Goal: Task Accomplishment & Management: Manage account settings

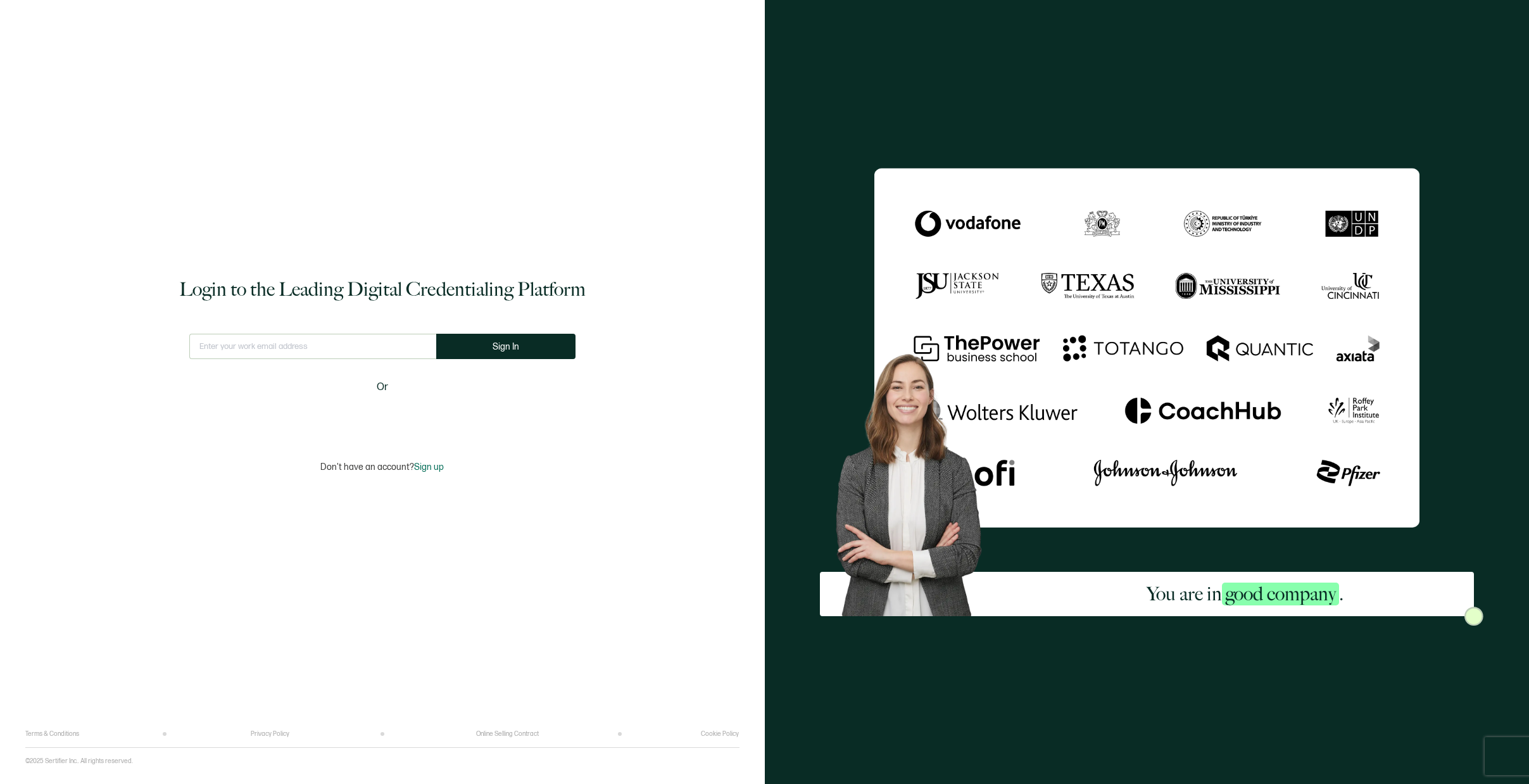
click at [274, 339] on input "text" at bounding box center [312, 346] width 247 height 25
type input "C"
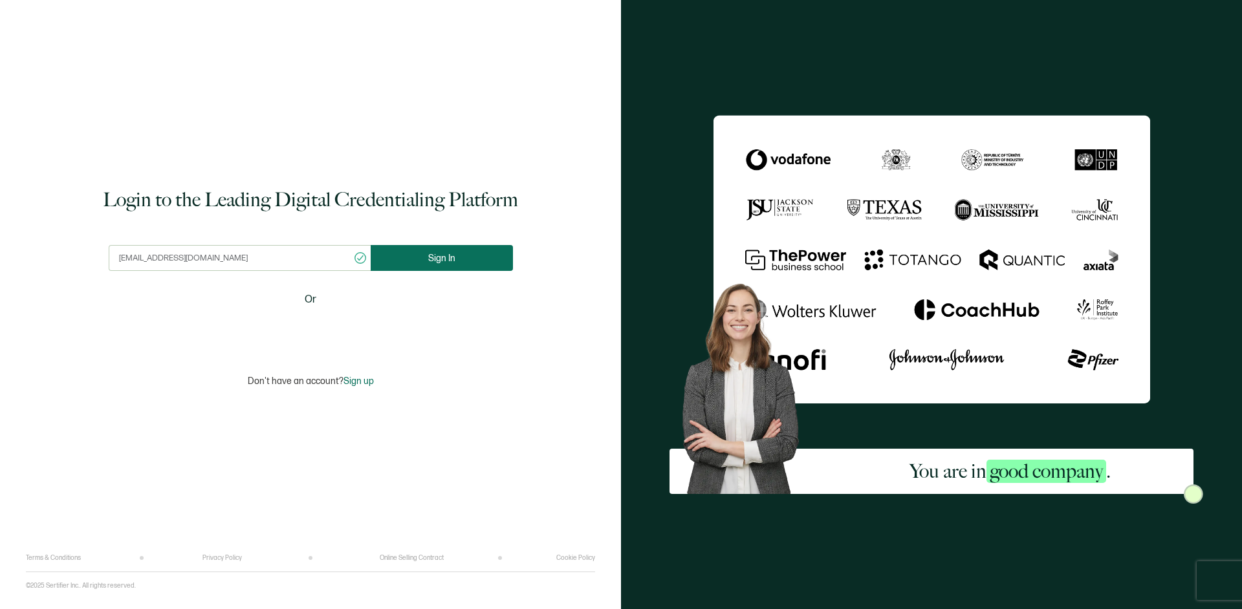
click at [449, 255] on span "Sign In" at bounding box center [441, 259] width 27 height 10
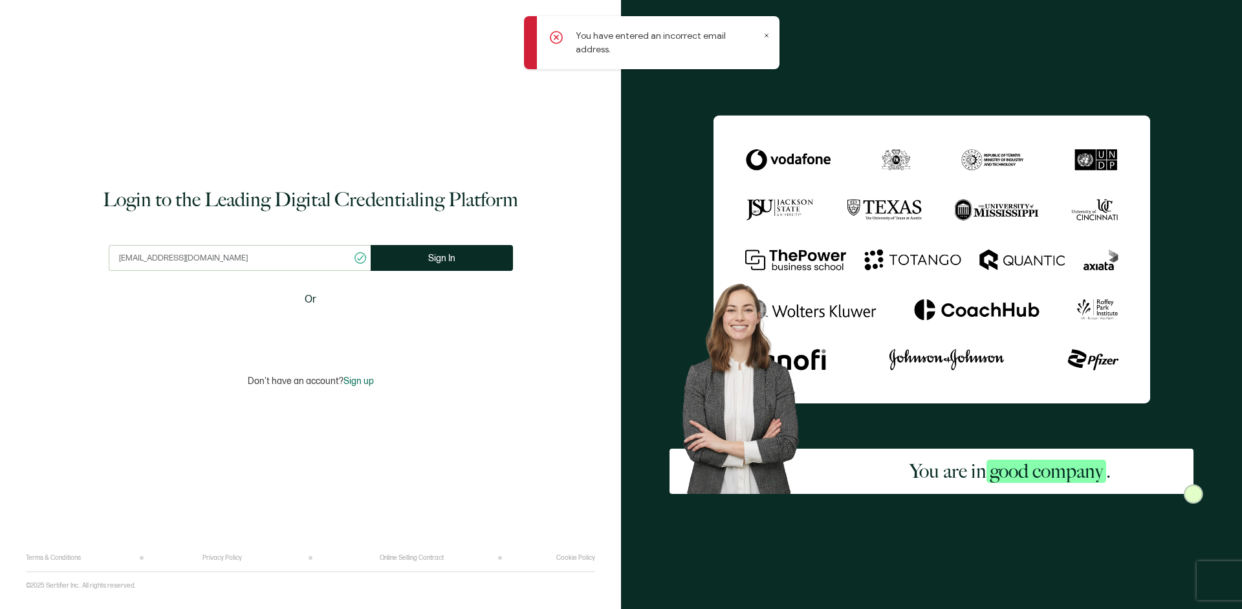
click at [230, 257] on input "[EMAIL_ADDRESS][DOMAIN_NAME]" at bounding box center [240, 258] width 262 height 26
type input "[EMAIL_ADDRESS][DOMAIN_NAME]"
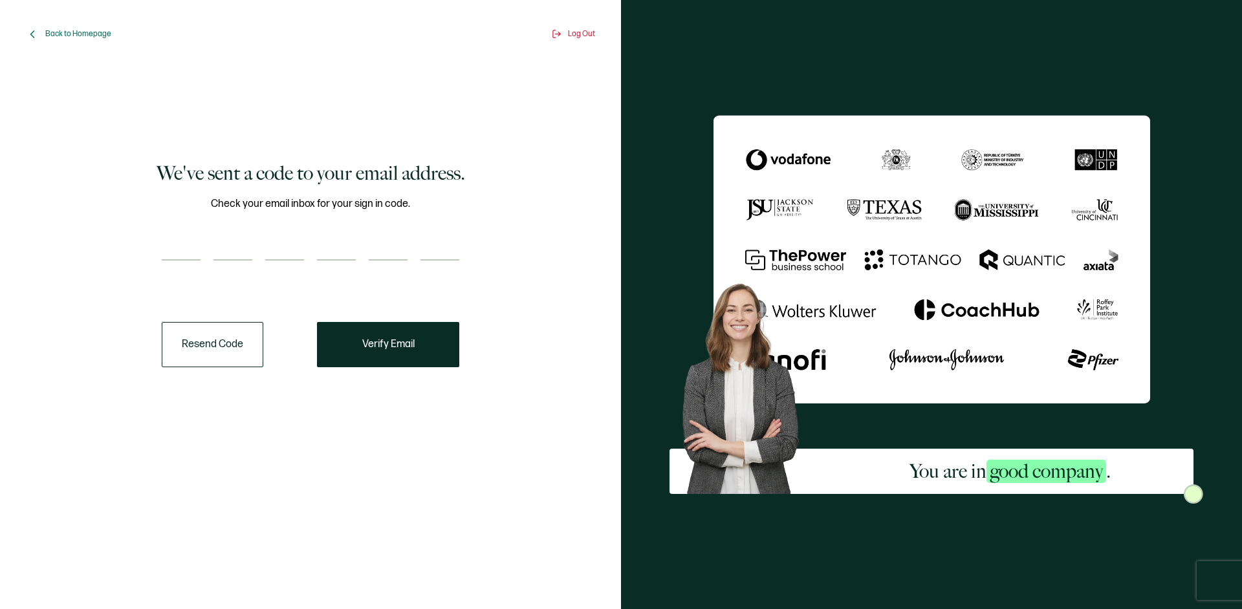
click at [191, 251] on input "number" at bounding box center [181, 248] width 39 height 26
paste input "9"
type input "9"
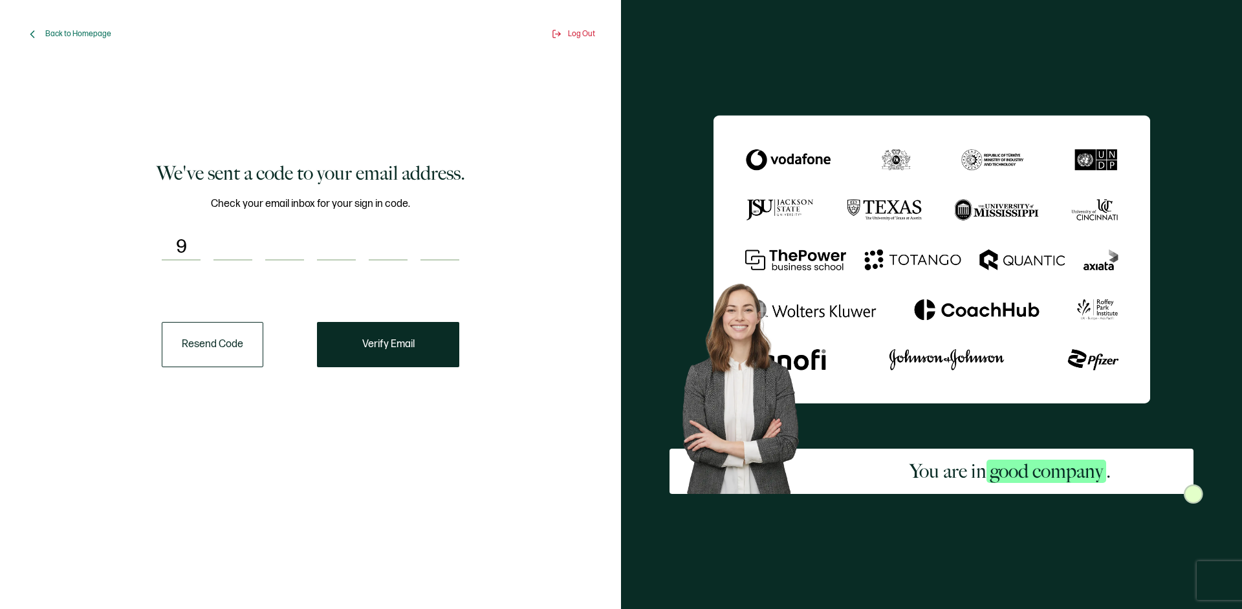
type input "8"
type input "5"
type input "3"
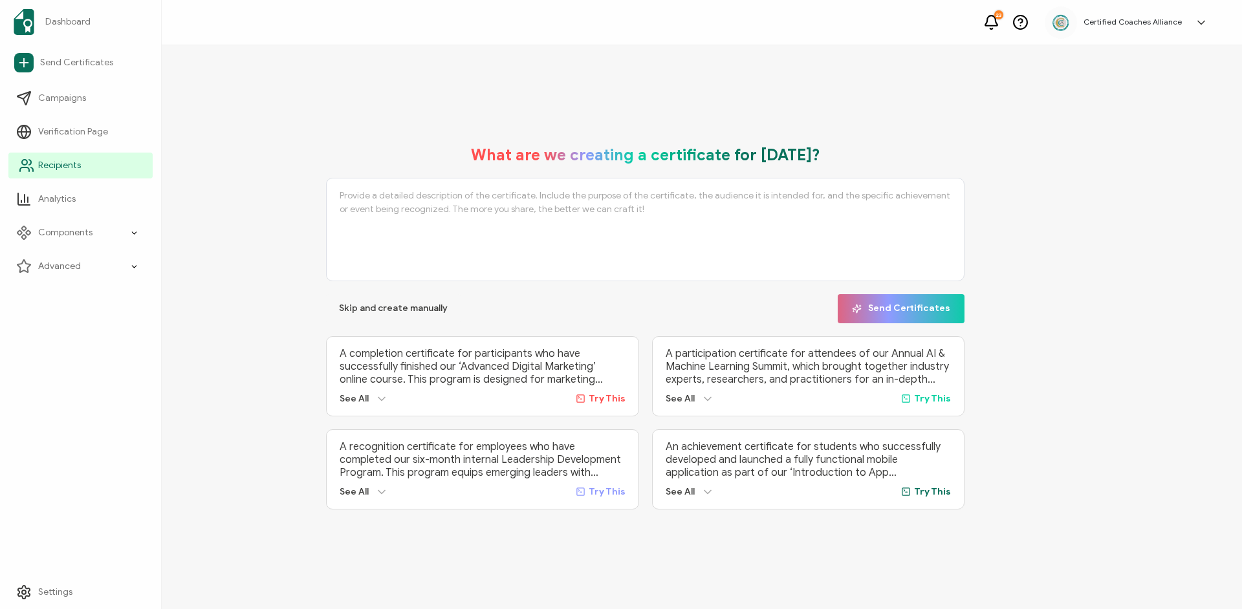
click at [52, 168] on span "Recipients" at bounding box center [59, 165] width 43 height 13
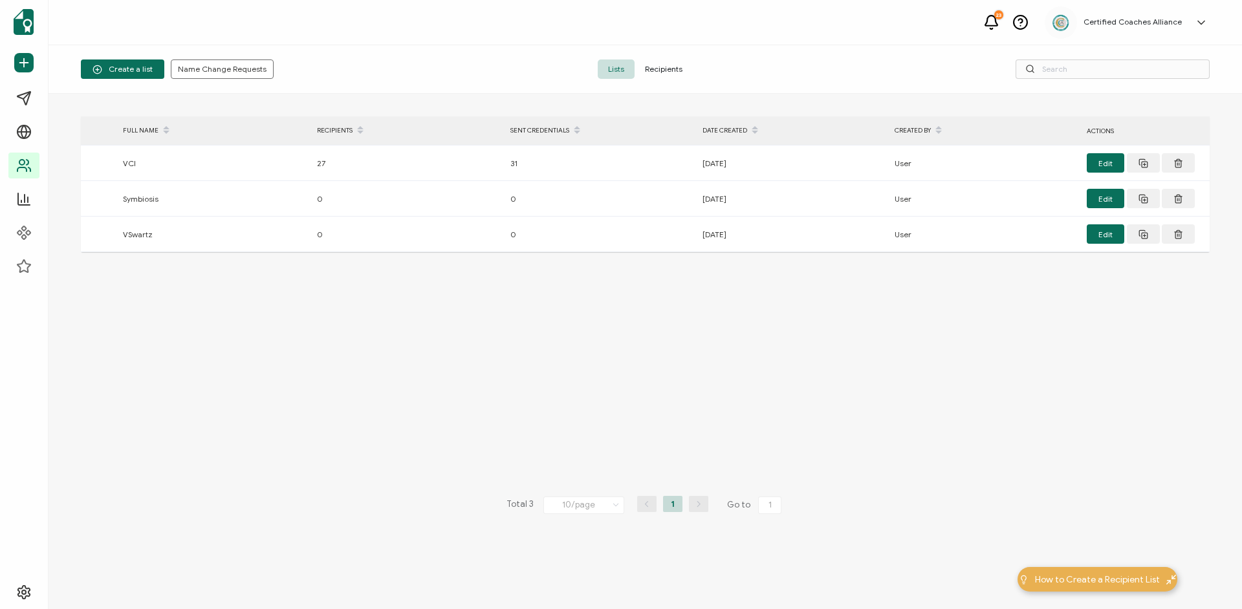
click at [664, 69] on span "Recipients" at bounding box center [663, 68] width 58 height 19
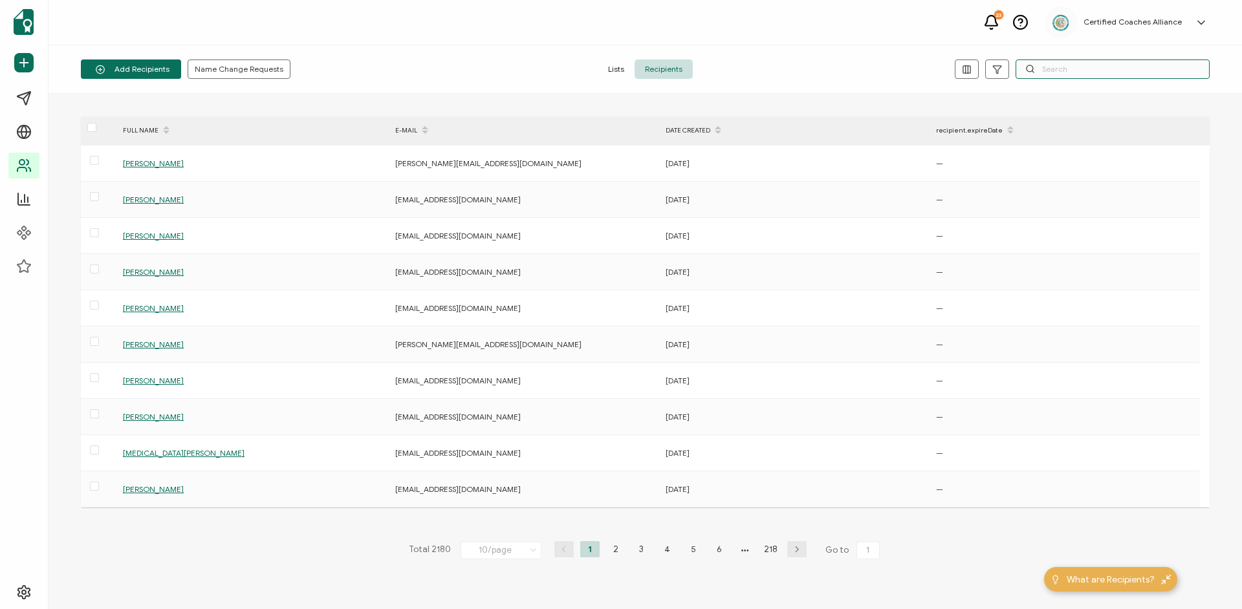
click at [1049, 71] on input "text" at bounding box center [1112, 68] width 194 height 19
paste input "[EMAIL_ADDRESS][DOMAIN_NAME]"
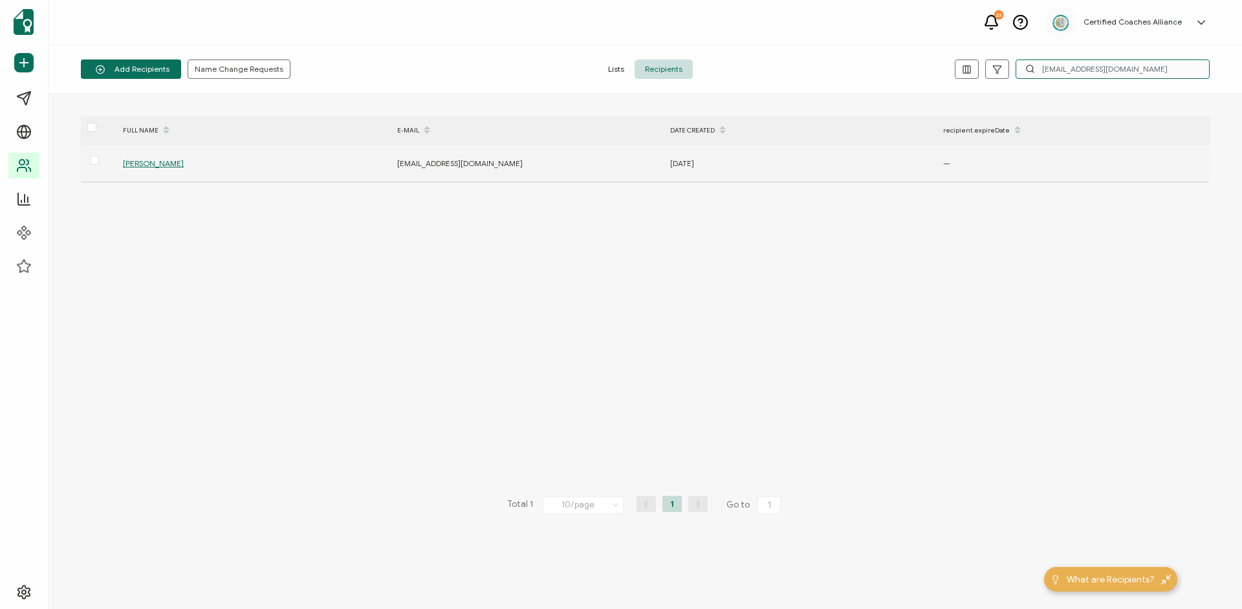
type input "[EMAIL_ADDRESS][DOMAIN_NAME]"
click at [153, 167] on span "[PERSON_NAME]" at bounding box center [153, 163] width 61 height 10
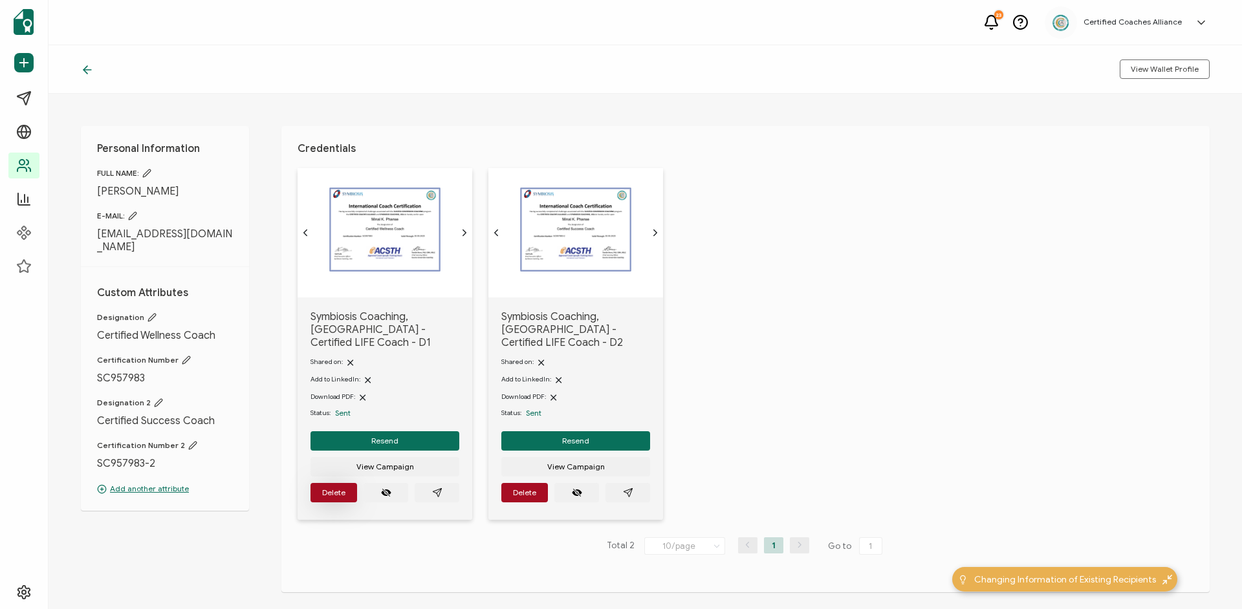
click at [330, 494] on button "Delete" at bounding box center [333, 492] width 47 height 19
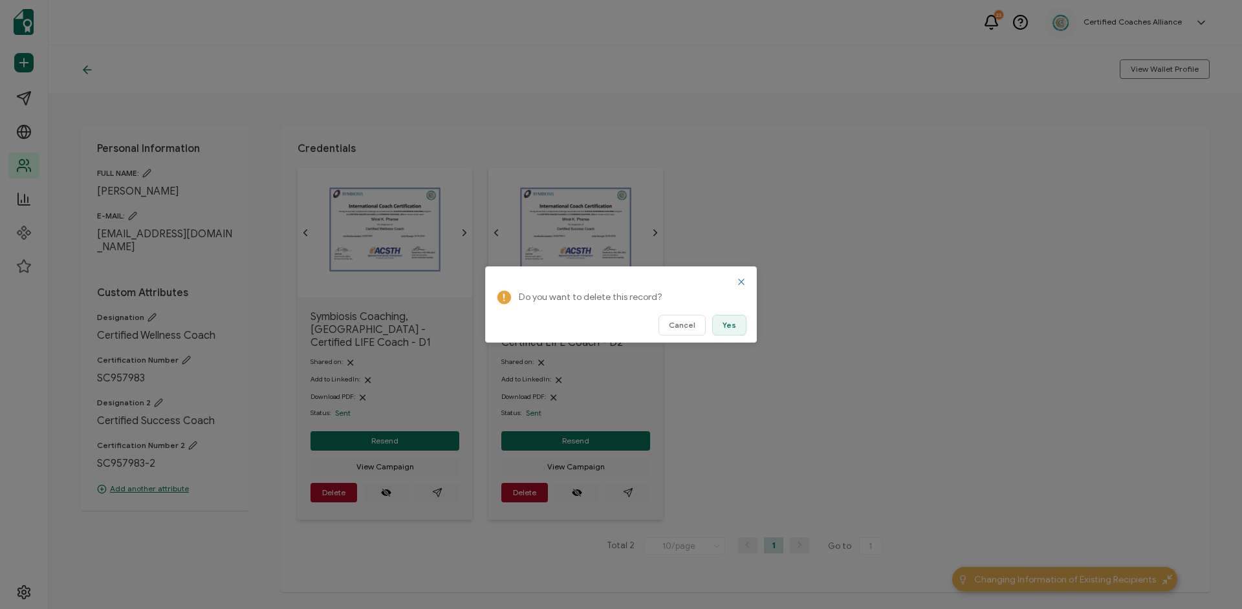
click at [723, 327] on button "Yes" at bounding box center [729, 325] width 34 height 21
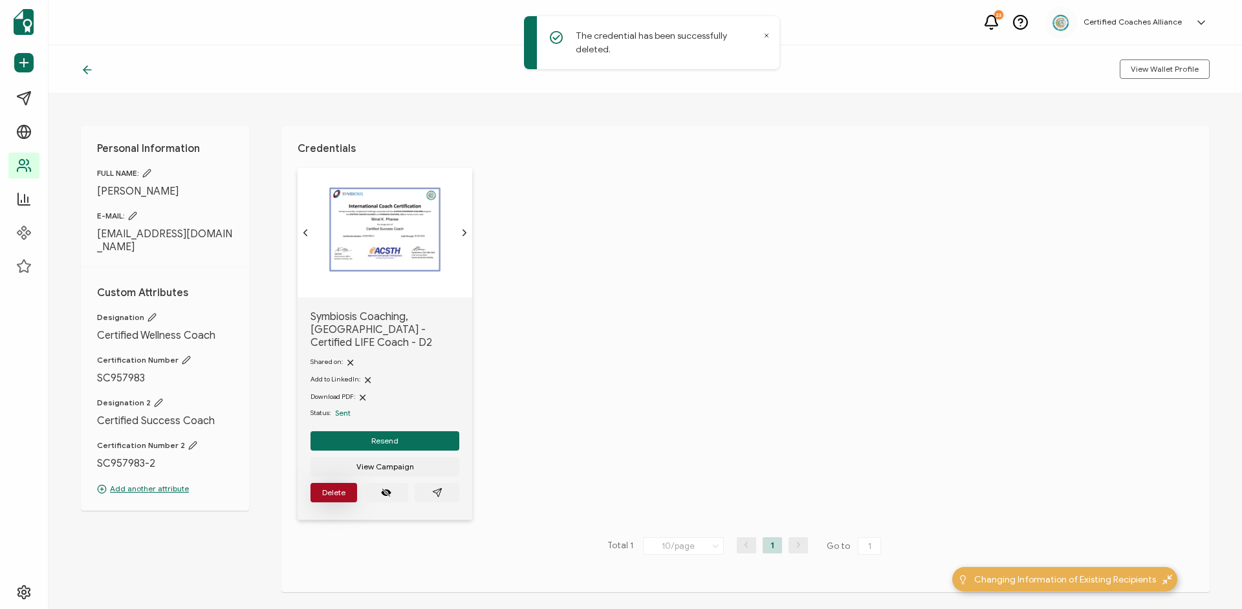
click at [324, 489] on span "Delete" at bounding box center [333, 493] width 23 height 8
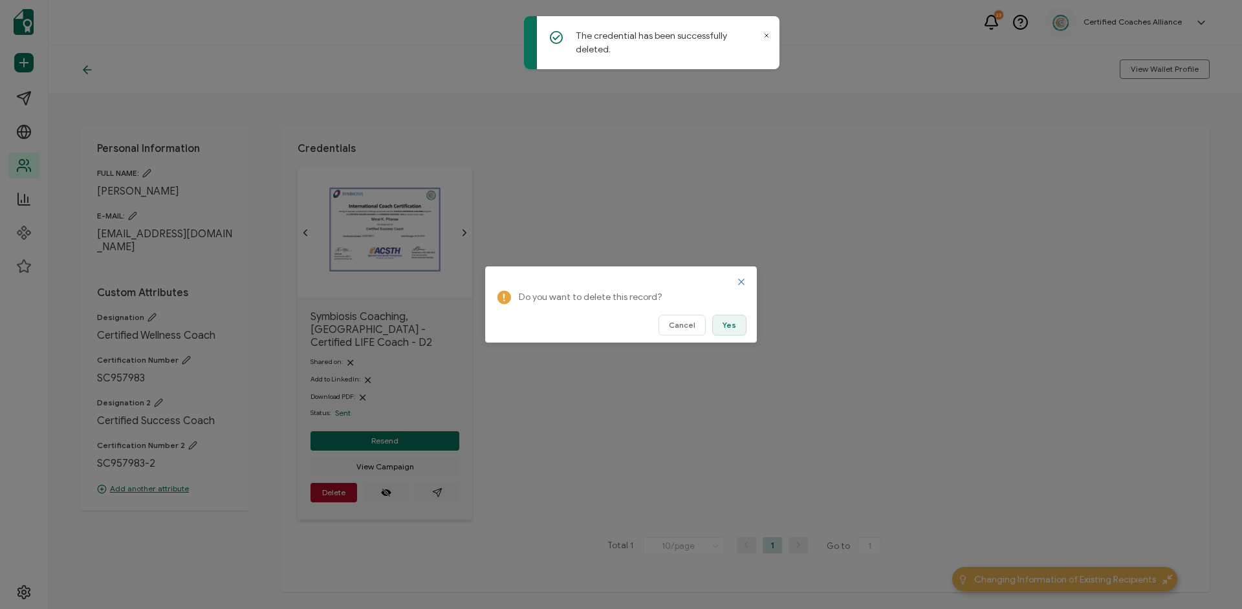
click at [728, 329] on span "Yes" at bounding box center [729, 325] width 14 height 8
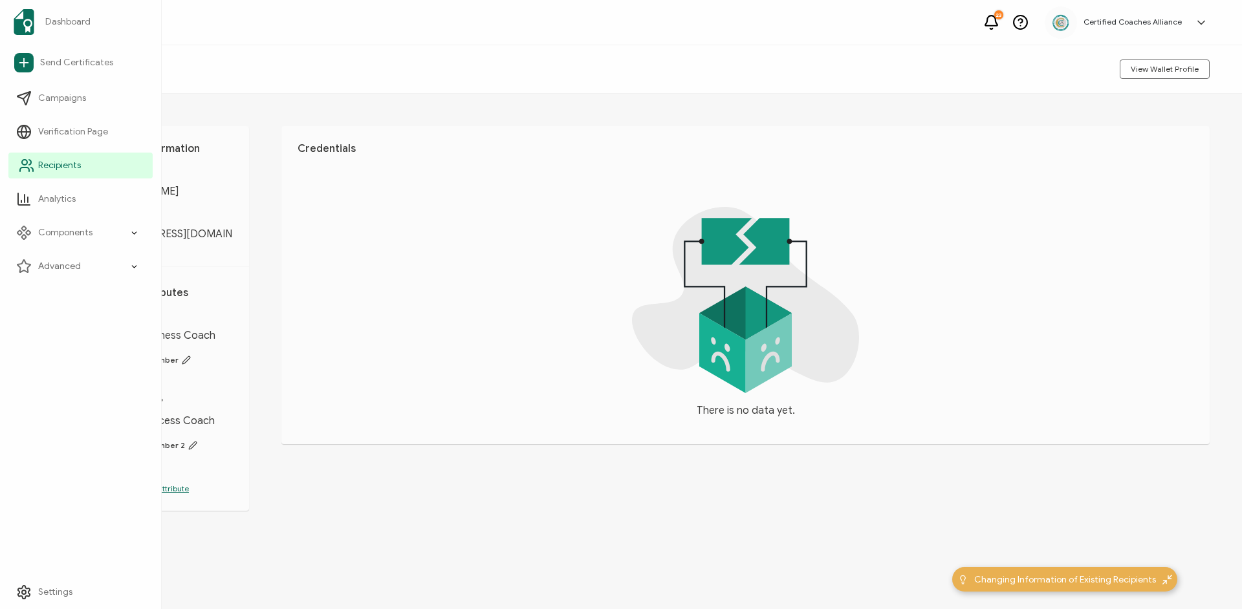
click at [92, 166] on link "Recipients" at bounding box center [80, 166] width 144 height 26
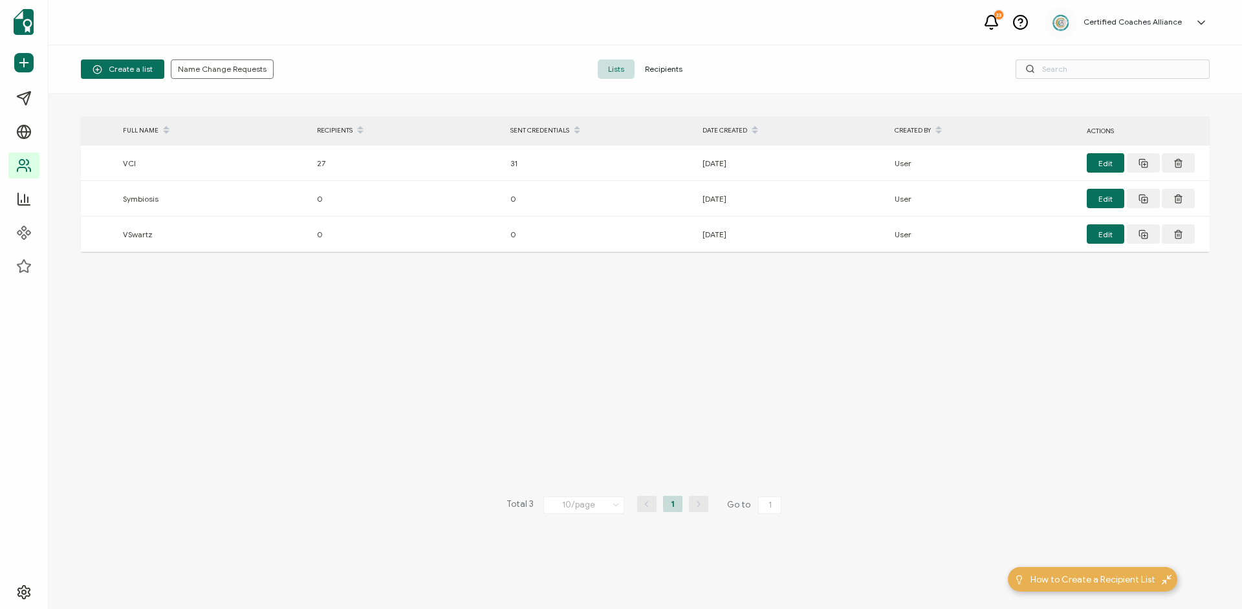
click at [678, 75] on span "Recipients" at bounding box center [663, 68] width 58 height 19
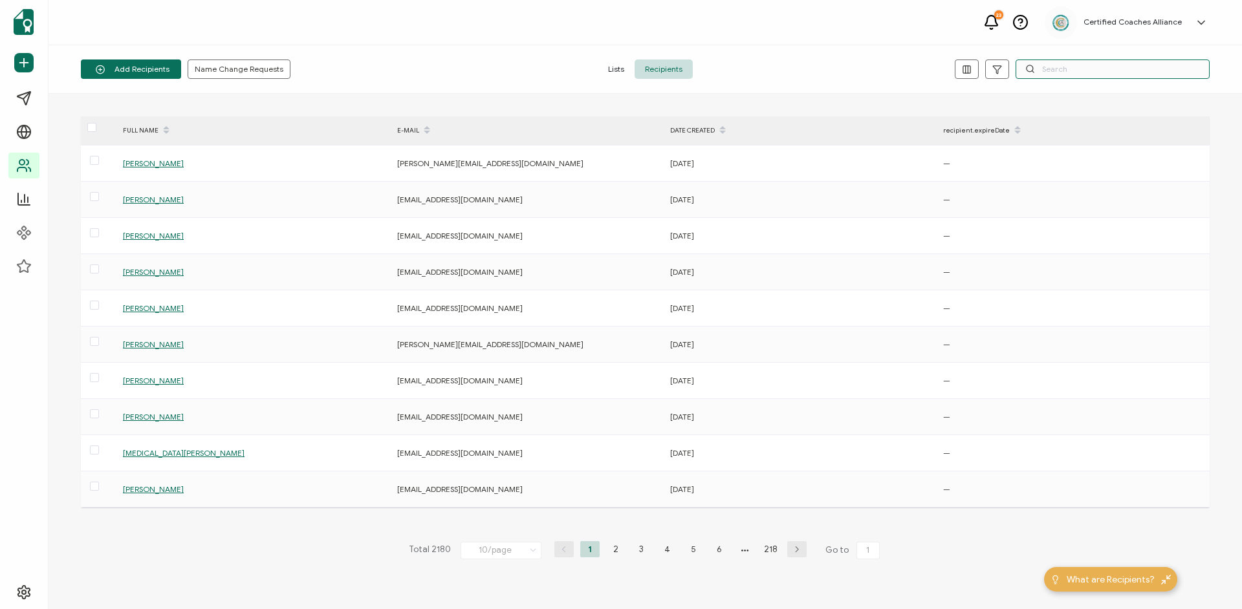
click at [1052, 67] on input "text" at bounding box center [1112, 68] width 194 height 19
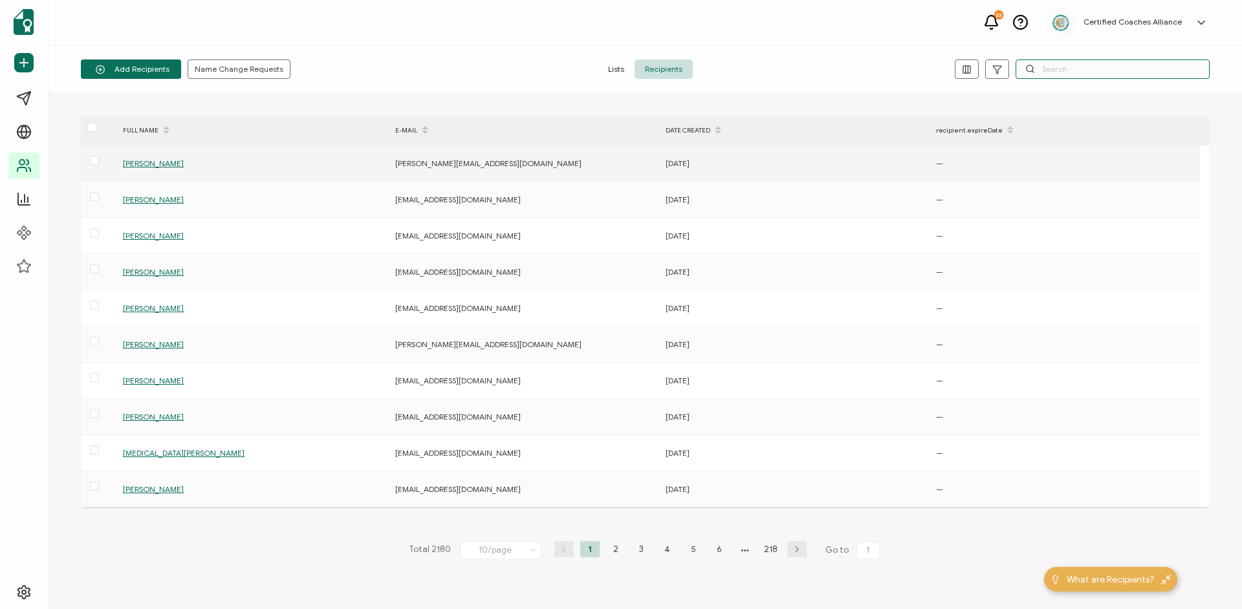
paste input "[EMAIL_ADDRESS][DOMAIN_NAME]"
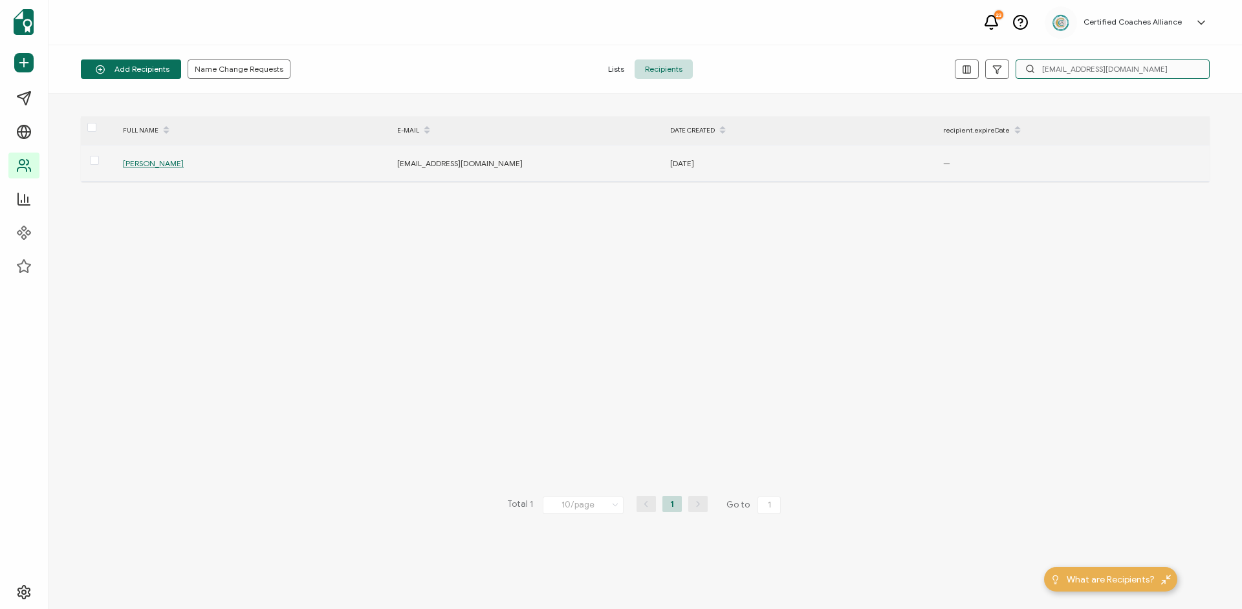
type input "[EMAIL_ADDRESS][DOMAIN_NAME]"
click at [153, 162] on span "[PERSON_NAME]" at bounding box center [153, 163] width 61 height 10
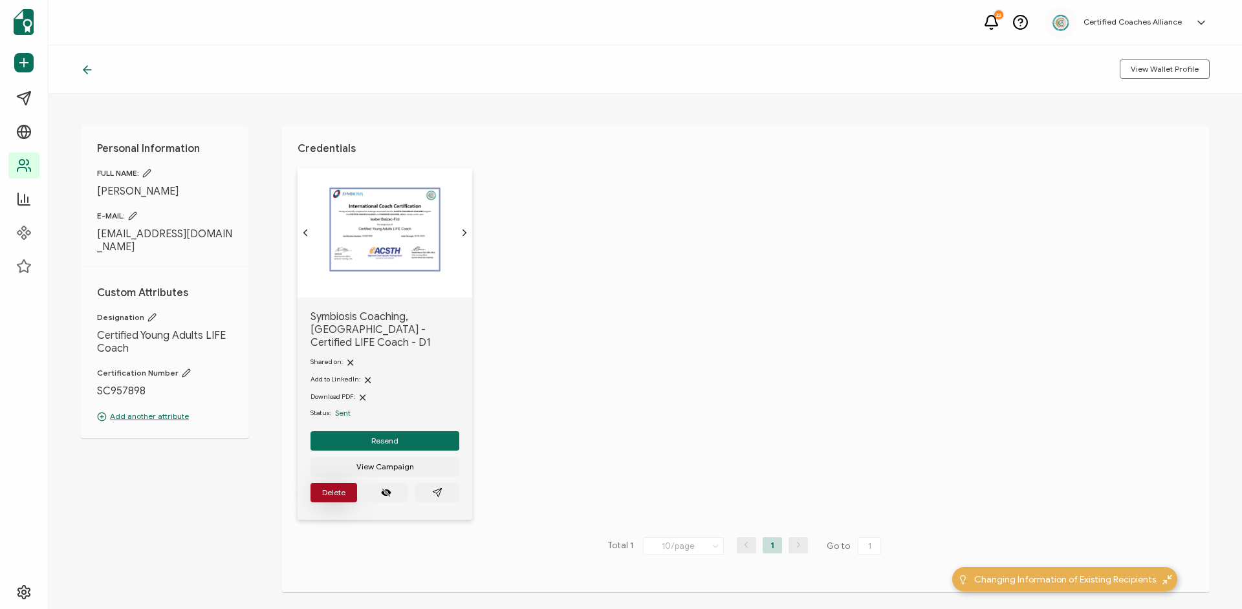
click at [344, 493] on button "Delete" at bounding box center [333, 492] width 47 height 19
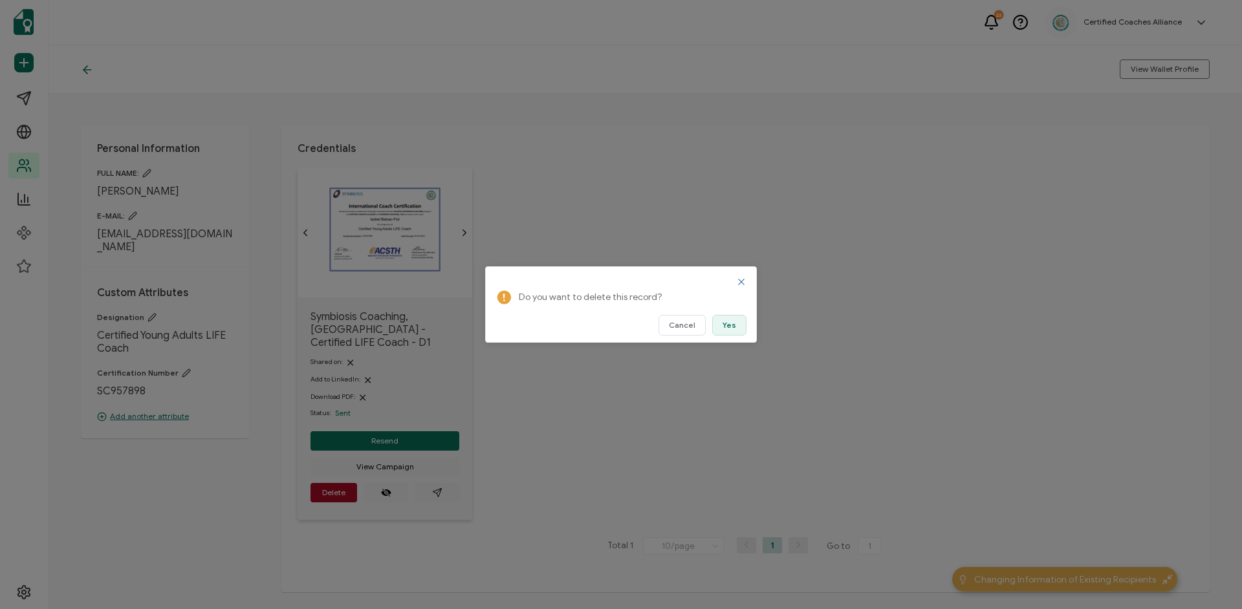
click at [732, 327] on span "Yes" at bounding box center [729, 325] width 14 height 8
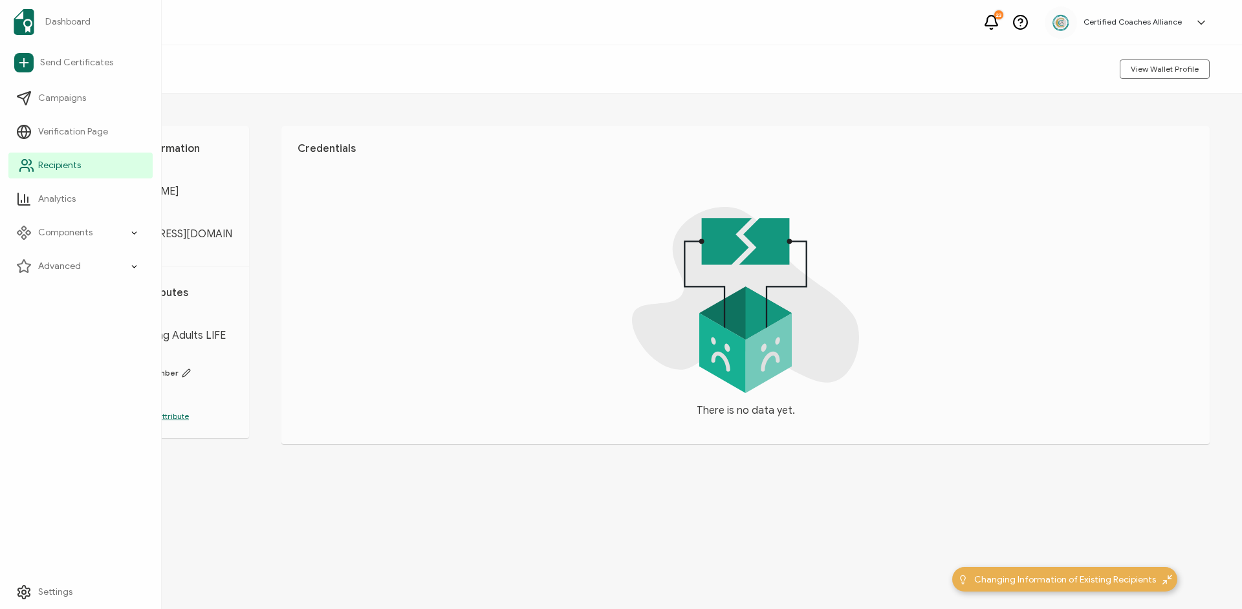
click at [55, 166] on span "Recipients" at bounding box center [59, 165] width 43 height 13
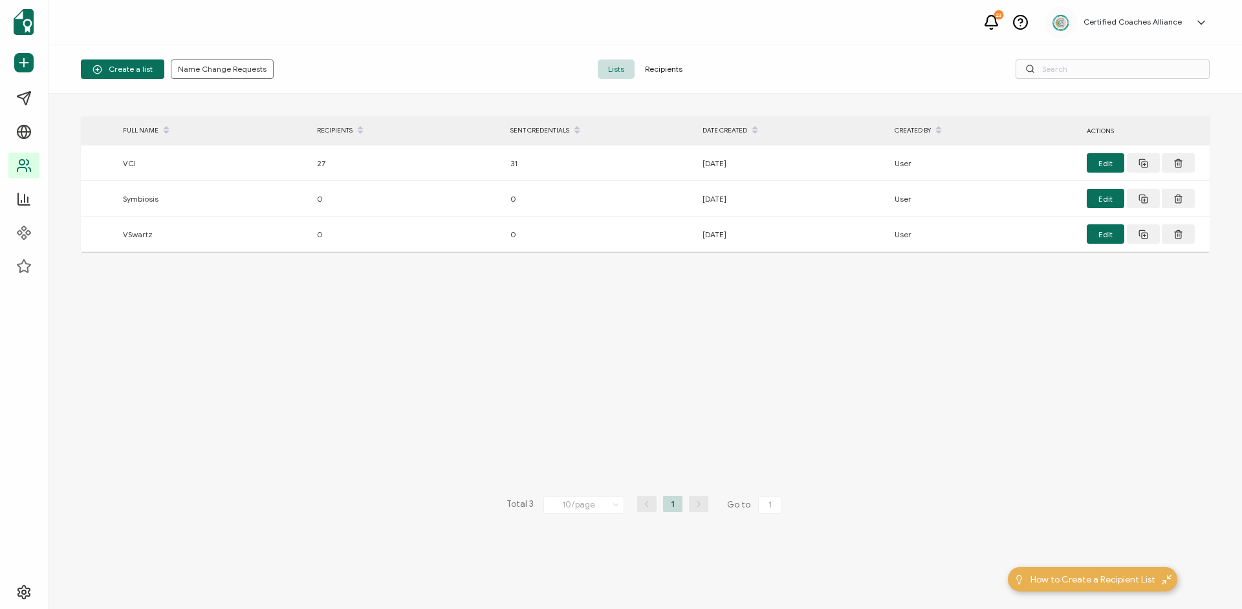
click at [656, 71] on span "Recipients" at bounding box center [663, 68] width 58 height 19
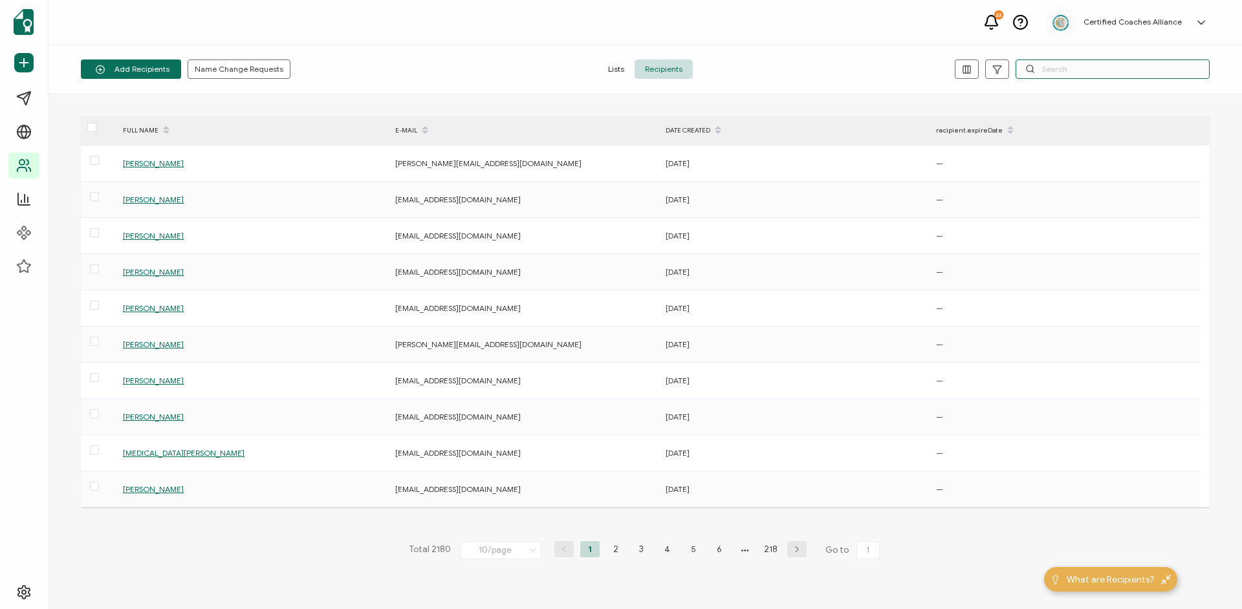
click at [1061, 66] on input "text" at bounding box center [1112, 68] width 194 height 19
paste input "[EMAIL_ADDRESS][DOMAIN_NAME]"
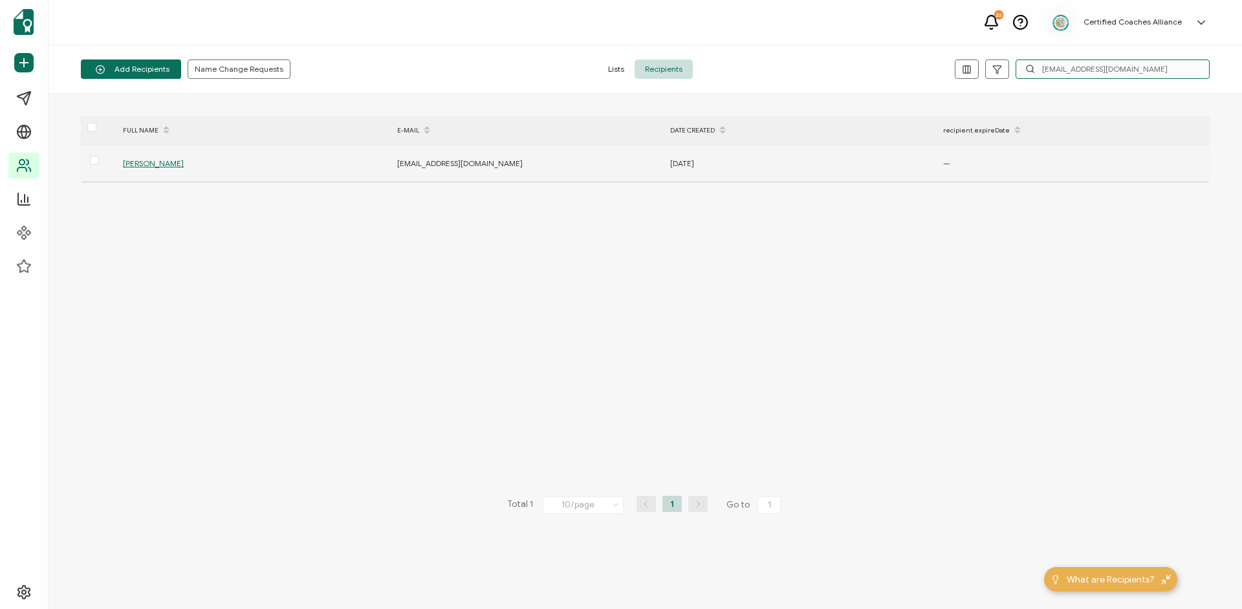
type input "[EMAIL_ADDRESS][DOMAIN_NAME]"
click at [151, 169] on div "[PERSON_NAME]" at bounding box center [252, 163] width 273 height 15
click at [155, 162] on span "[PERSON_NAME]" at bounding box center [153, 163] width 61 height 10
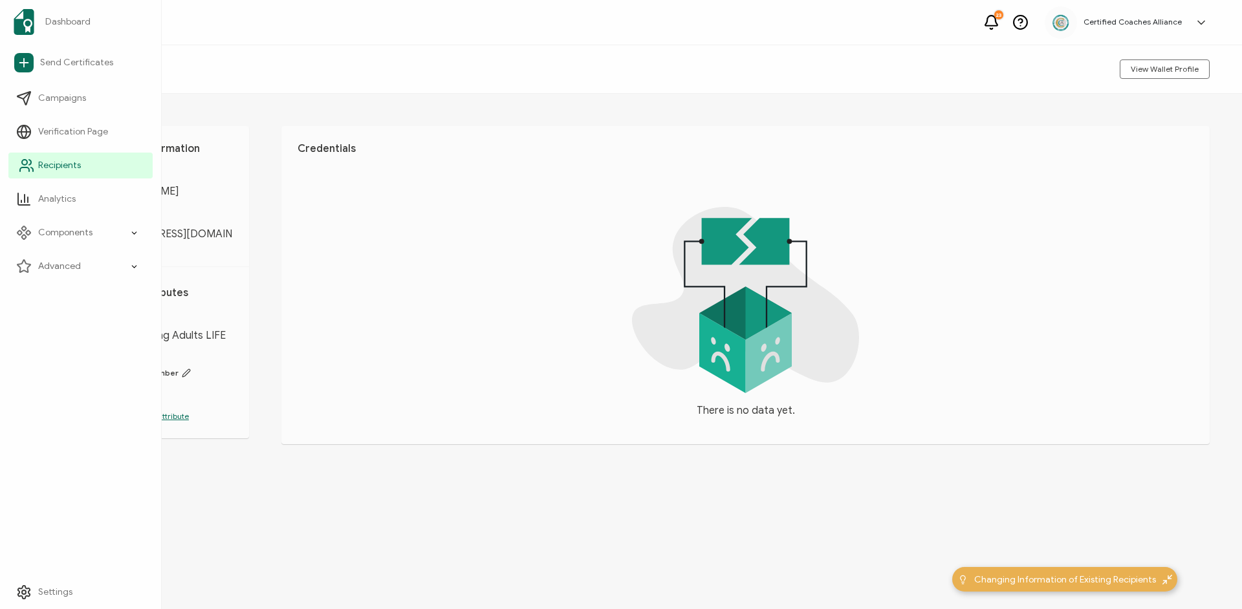
click at [63, 167] on span "Recipients" at bounding box center [59, 165] width 43 height 13
